Goal: Find specific page/section: Find specific page/section

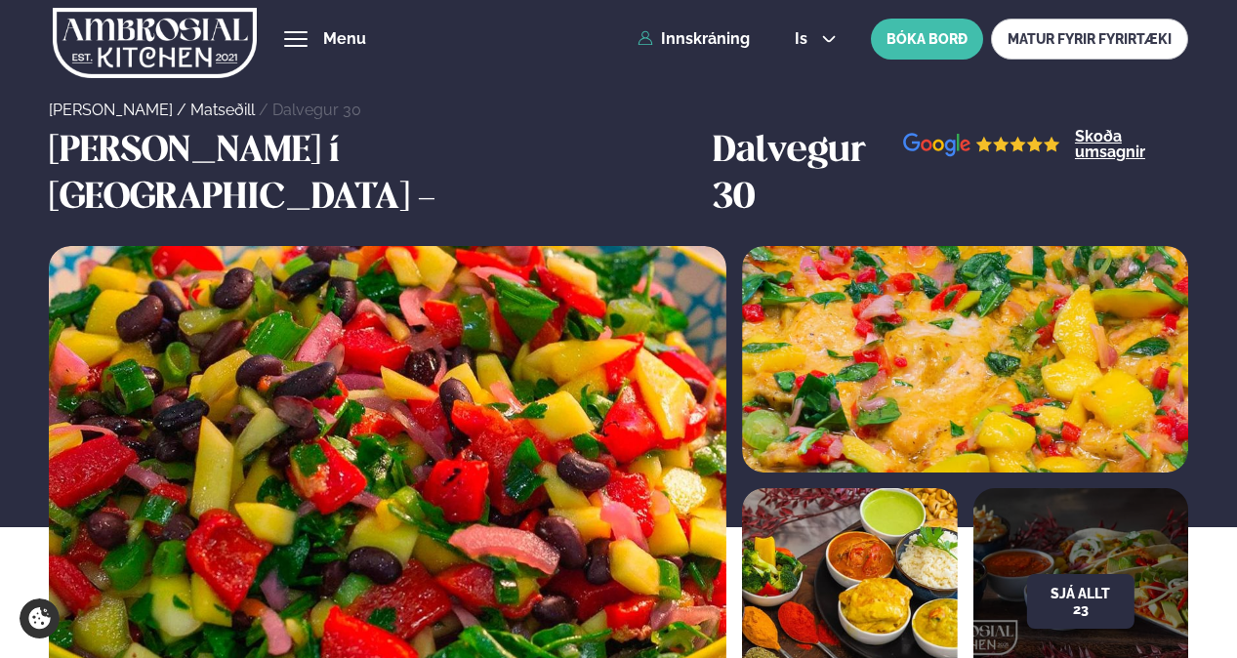
scroll to position [781, 0]
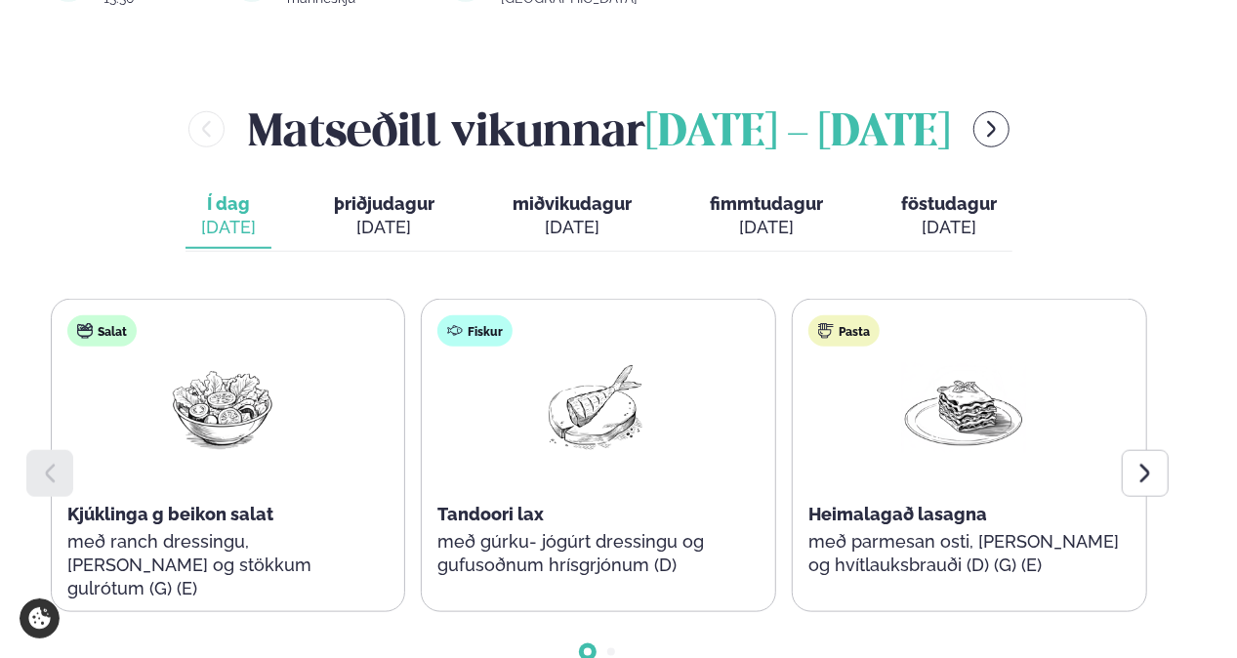
scroll to position [803, 0]
click at [1137, 462] on icon at bounding box center [1145, 473] width 23 height 23
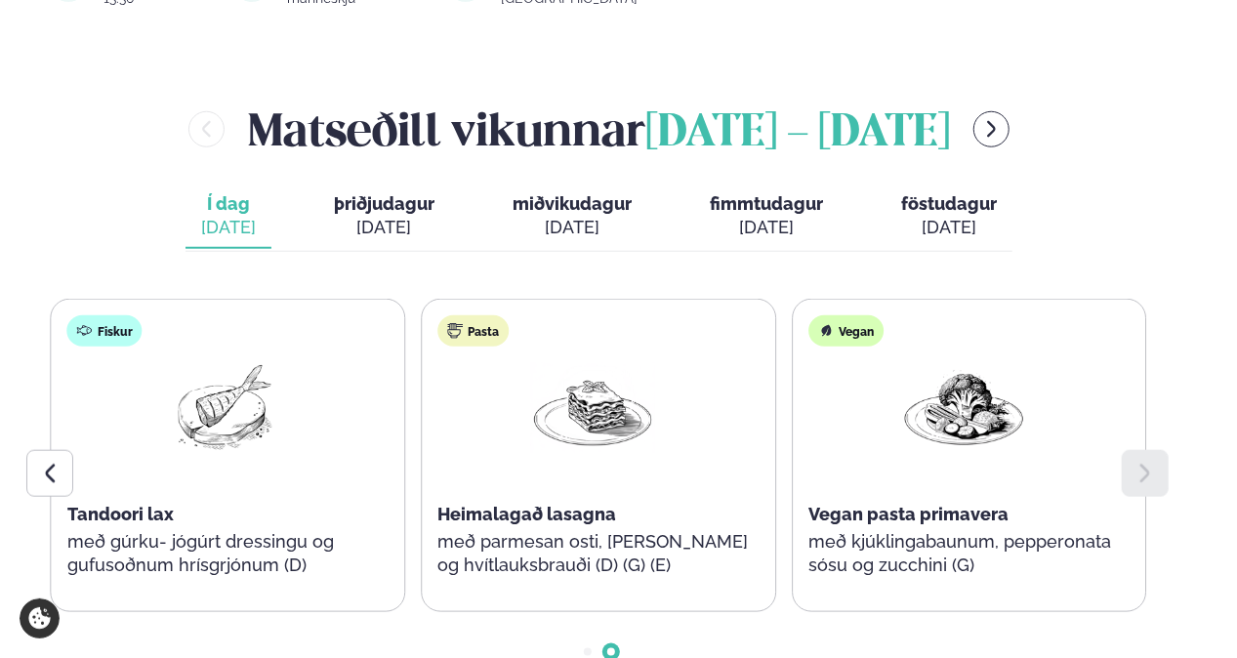
click at [387, 193] on span "þriðjudagur" at bounding box center [384, 203] width 101 height 21
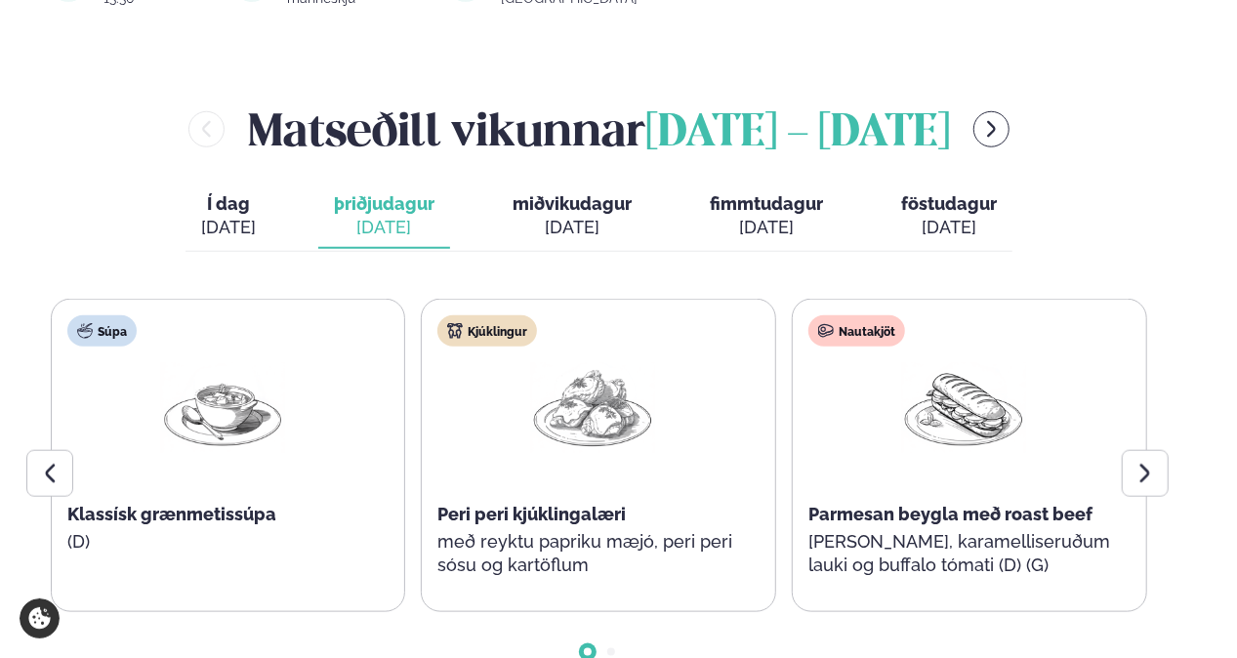
click at [1145, 464] on icon at bounding box center [1146, 473] width 10 height 19
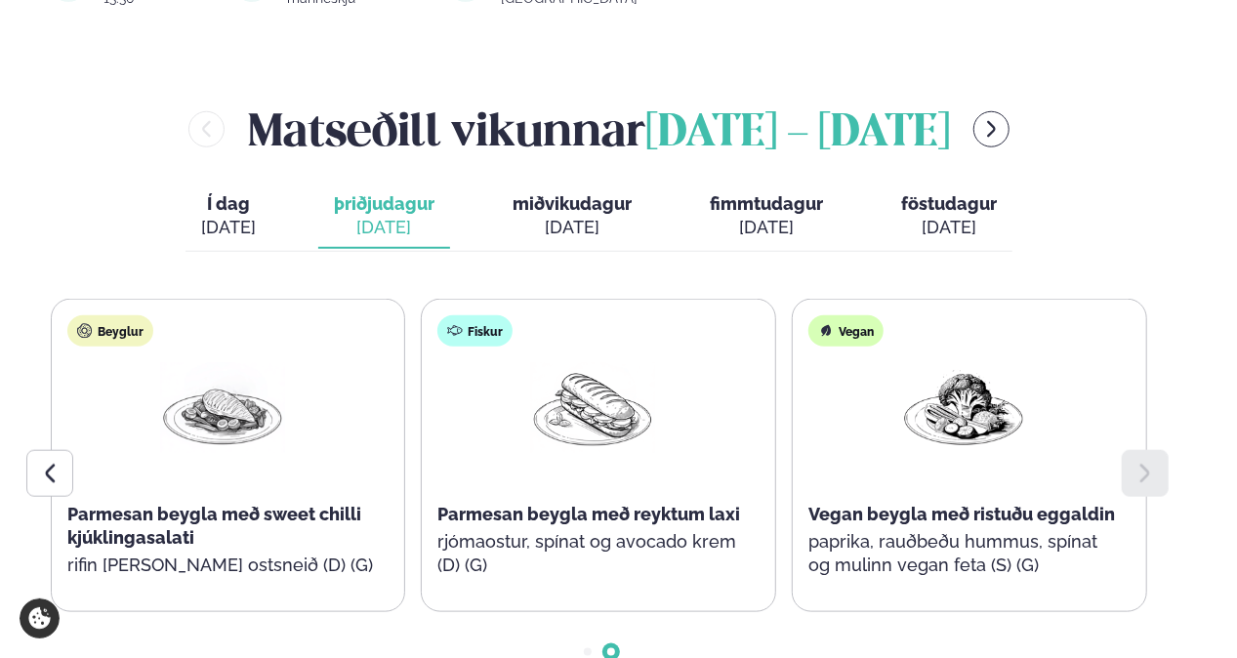
click at [534, 216] on div "[DATE]" at bounding box center [572, 227] width 119 height 23
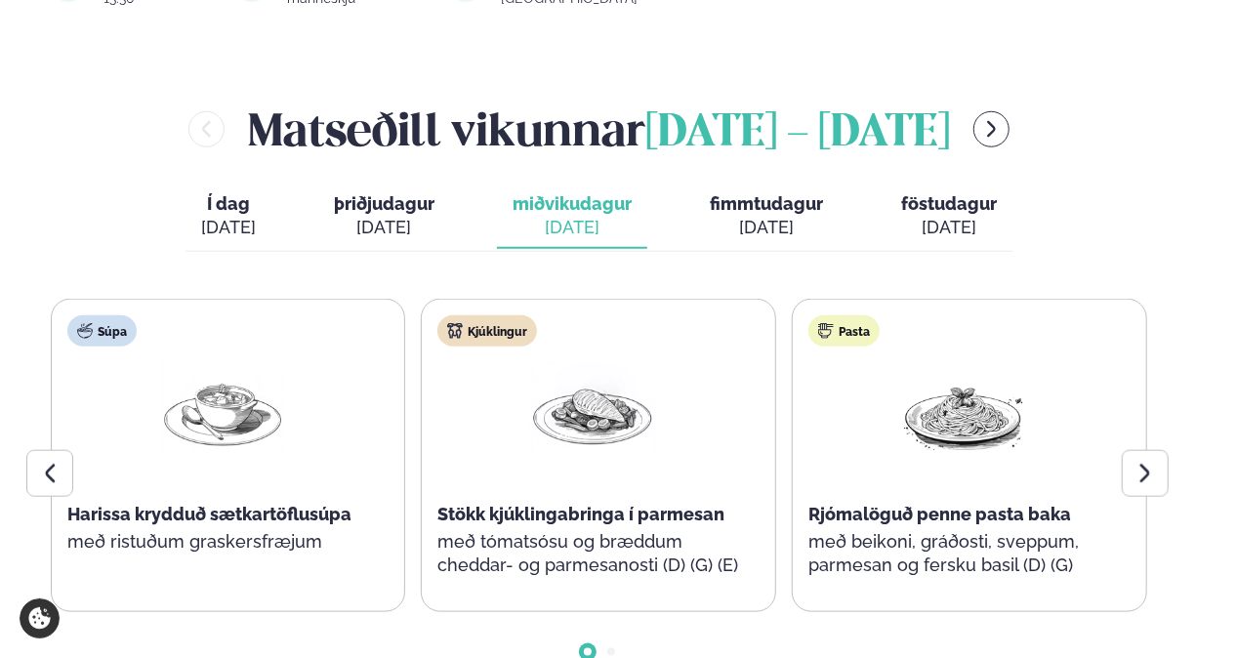
click at [1138, 462] on icon at bounding box center [1145, 473] width 23 height 23
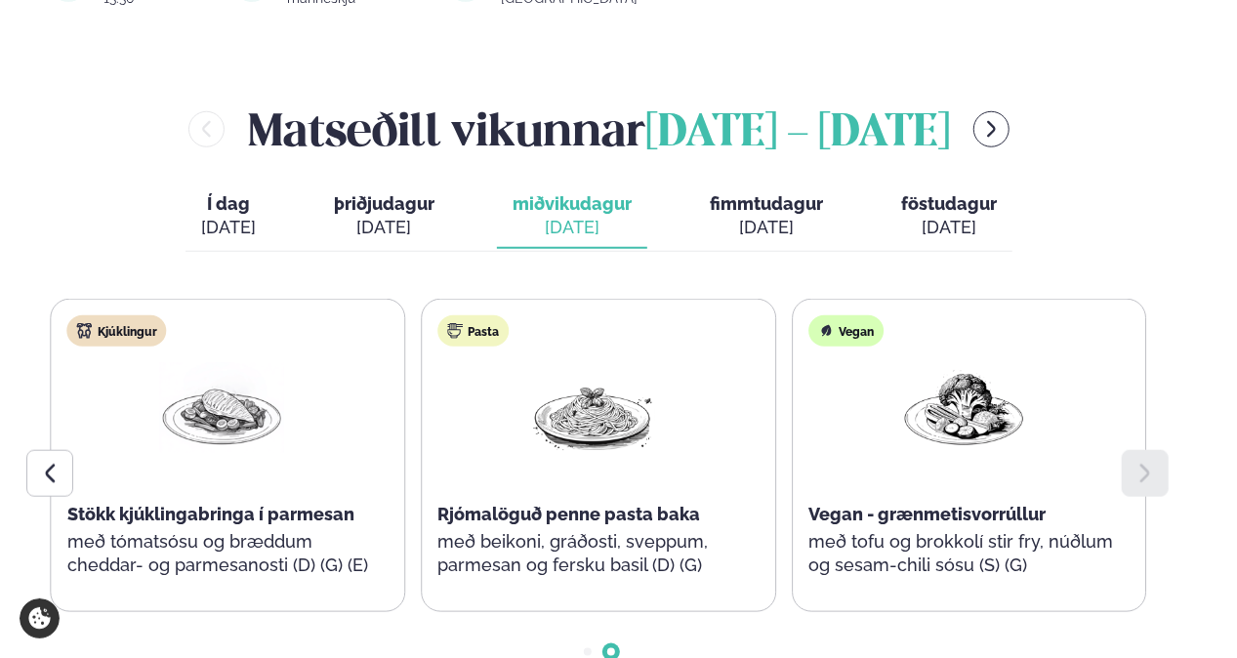
click at [772, 193] on span "fimmtudagur" at bounding box center [766, 203] width 113 height 21
